Goal: Check status: Verify the current state of an ongoing process or item

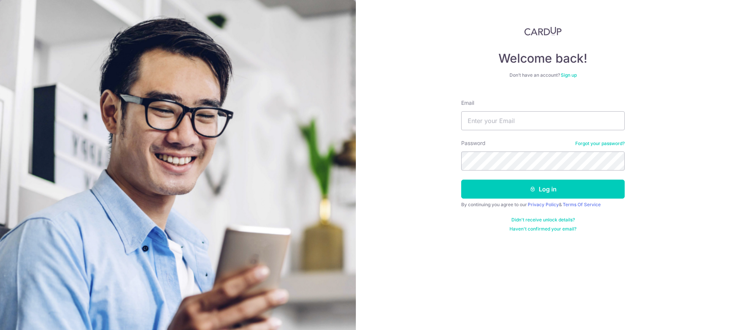
type input "[EMAIL_ADDRESS][DOMAIN_NAME]"
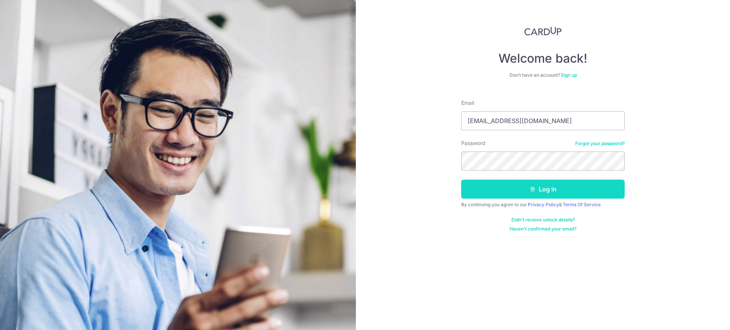
click at [527, 188] on button "Log in" at bounding box center [542, 189] width 163 height 19
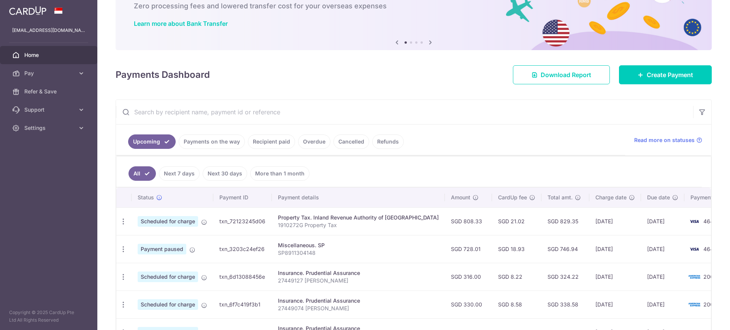
scroll to position [48, 0]
click at [169, 173] on link "Next 7 days" at bounding box center [179, 173] width 41 height 14
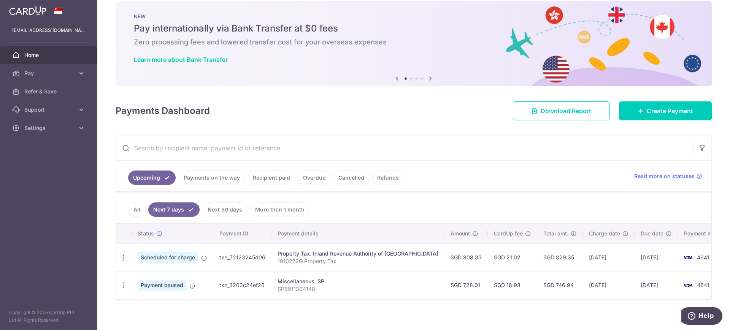
scroll to position [17, 0]
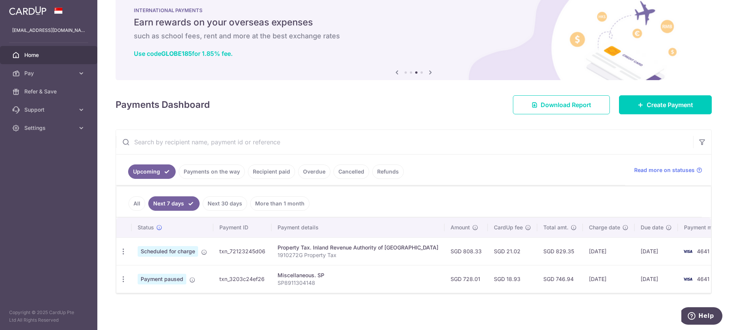
click at [271, 171] on link "Recipient paid" at bounding box center [271, 172] width 47 height 14
